Goal: Check status: Check status

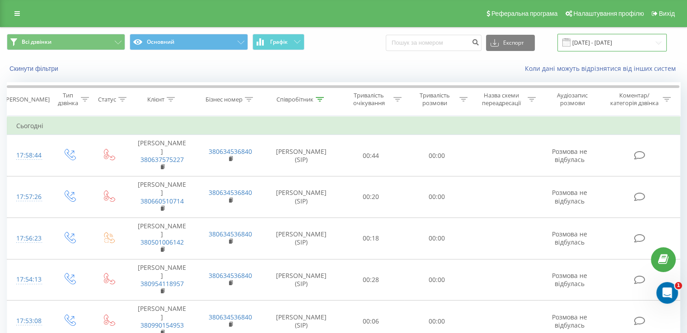
click at [605, 44] on input "[DATE] - [DATE]" at bounding box center [611, 43] width 109 height 18
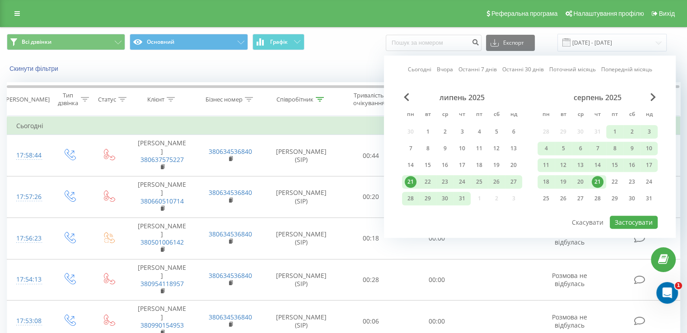
click at [595, 180] on div "21" at bounding box center [598, 182] width 12 height 12
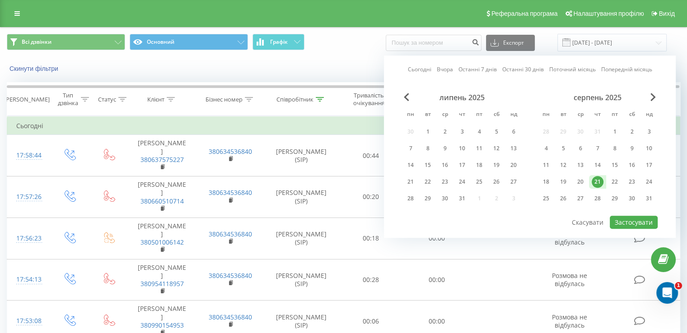
click at [595, 180] on div "21" at bounding box center [598, 182] width 12 height 12
click at [631, 224] on button "Застосувати" at bounding box center [634, 222] width 48 height 13
type input "[DATE] - [DATE]"
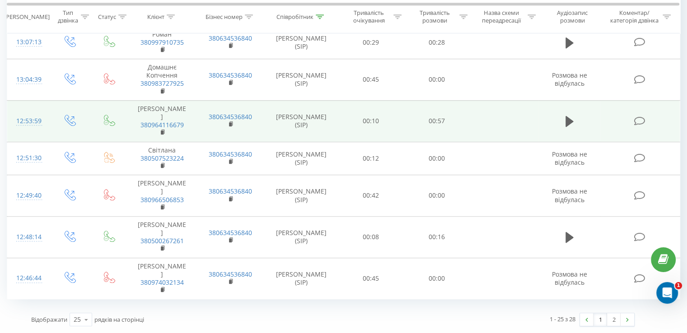
scroll to position [870, 0]
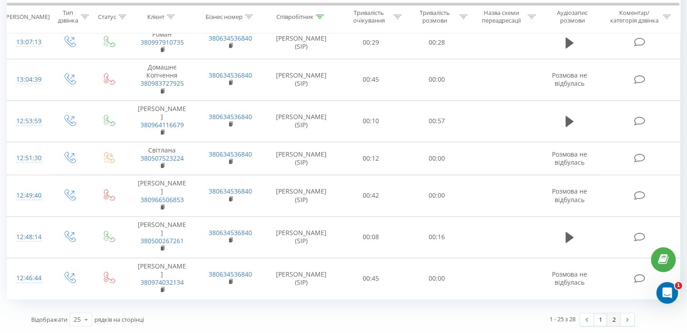
click at [612, 320] on link "2" at bounding box center [614, 319] width 14 height 13
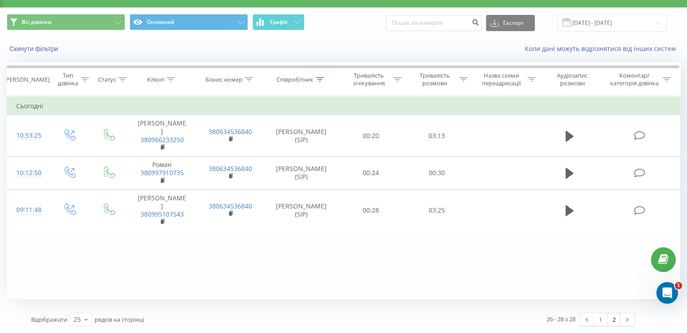
scroll to position [20, 0]
